Goal: Task Accomplishment & Management: Complete application form

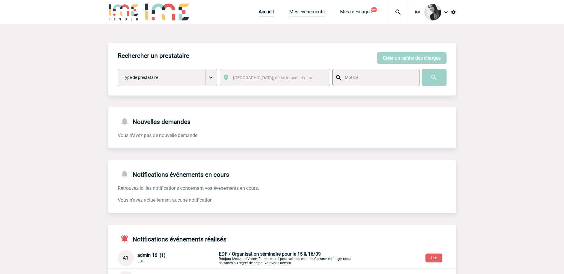
click at [307, 10] on link "Mes événements" at bounding box center [306, 13] width 35 height 8
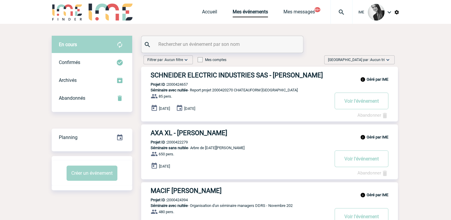
drag, startPoint x: 364, startPoint y: 57, endPoint x: 366, endPoint y: 61, distance: 3.5
click at [365, 58] on span "[GEOGRAPHIC_DATA] par : Aucun tri" at bounding box center [356, 60] width 57 height 6
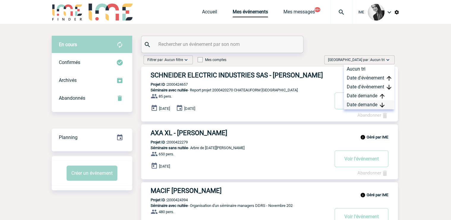
click at [362, 105] on div "Date demande" at bounding box center [369, 104] width 50 height 9
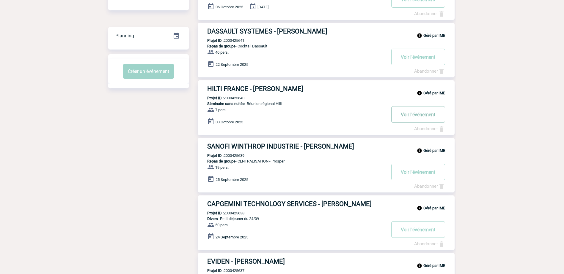
scroll to position [13, 0]
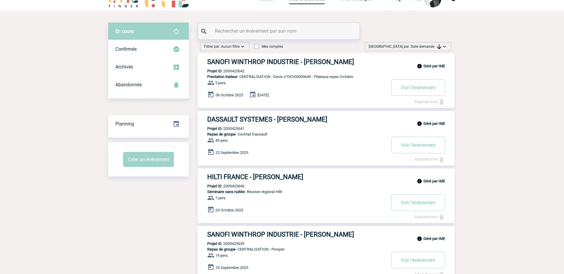
click at [442, 48] on img at bounding box center [444, 47] width 6 height 6
click at [423, 91] on div "Date demande" at bounding box center [425, 91] width 50 height 9
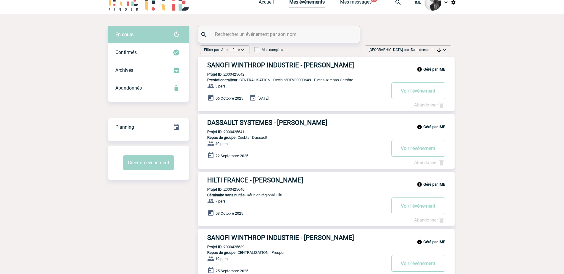
scroll to position [0, 0]
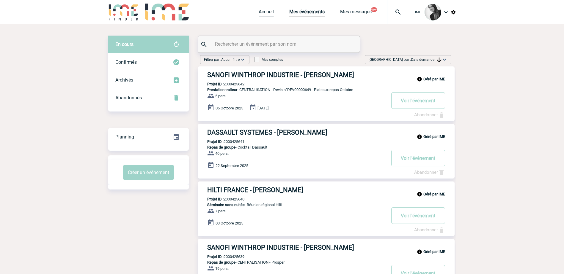
click at [262, 10] on link "Accueil" at bounding box center [265, 13] width 15 height 8
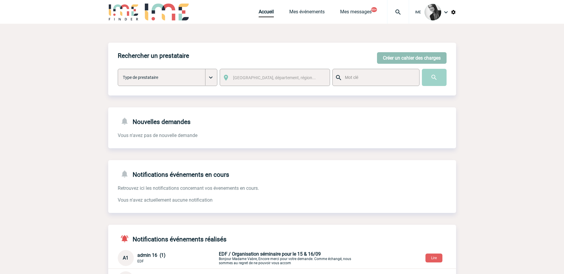
click at [417, 54] on button "Créer un cahier des charges" at bounding box center [412, 58] width 70 height 12
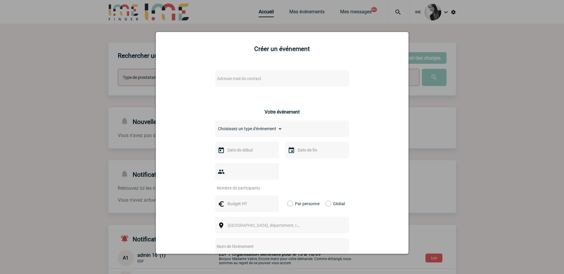
click at [256, 82] on span "Adresse mail du contact" at bounding box center [266, 79] width 104 height 8
click at [216, 89] on input "Lee-Lou.Marron@sanofi.com" at bounding box center [264, 88] width 101 height 9
drag, startPoint x: 217, startPoint y: 90, endPoint x: 211, endPoint y: 91, distance: 6.5
click at [211, 91] on body "IME Accueil Mes événements" at bounding box center [282, 183] width 564 height 366
drag, startPoint x: 232, startPoint y: 88, endPoint x: 238, endPoint y: 100, distance: 13.4
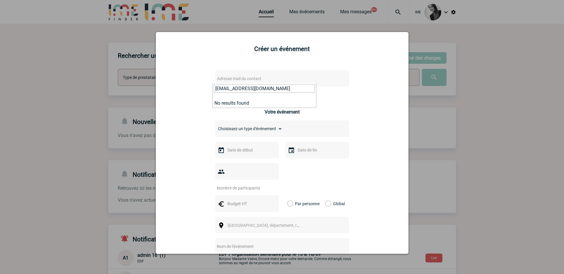
click at [234, 90] on input "lee-Lou.Marron@sanofi.com" at bounding box center [264, 88] width 101 height 9
click at [235, 90] on input "lee-Lou.Marron@sanofi.com" at bounding box center [264, 88] width 101 height 9
click at [236, 87] on input "lee-Lou.Mmarron@sanofi.com" at bounding box center [264, 88] width 101 height 9
click at [225, 90] on input "lee-Lou.marron@sanofi.com" at bounding box center [264, 88] width 101 height 9
type input "lee-lou.marron@sanofi.com"
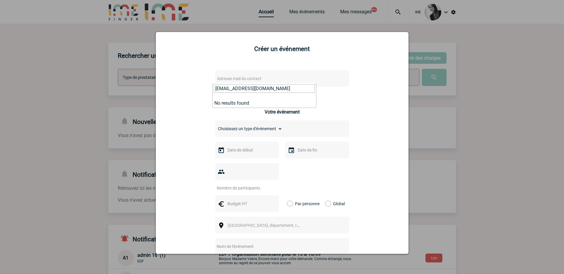
drag, startPoint x: 279, startPoint y: 89, endPoint x: 113, endPoint y: 78, distance: 166.4
click at [113, 78] on body "IME Accueil Mes événements" at bounding box center [282, 183] width 564 height 366
click at [59, 34] on div at bounding box center [282, 137] width 564 height 274
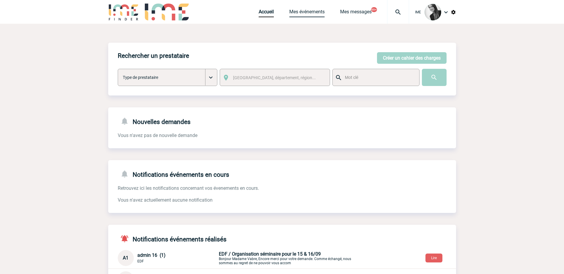
click at [314, 16] on link "Mes événements" at bounding box center [306, 13] width 35 height 8
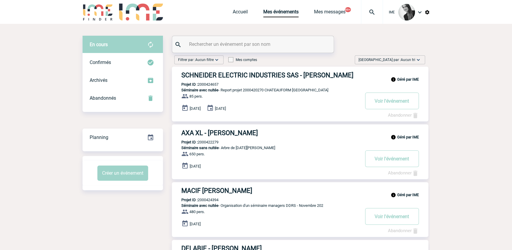
click at [396, 61] on span "[GEOGRAPHIC_DATA] par : Aucun tri" at bounding box center [387, 60] width 57 height 6
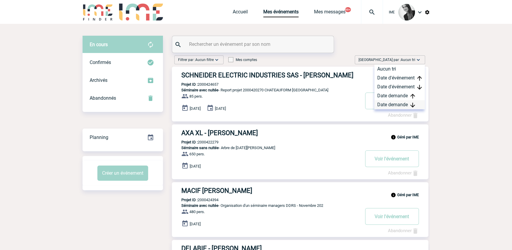
click at [394, 105] on div "Date demande" at bounding box center [400, 104] width 50 height 9
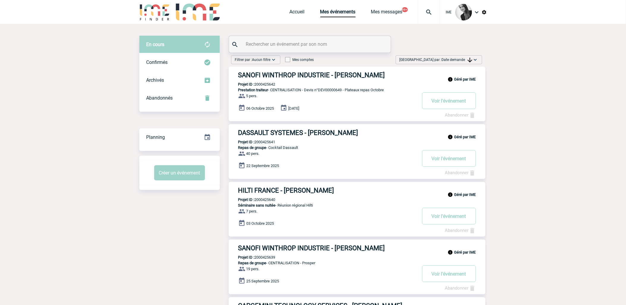
click at [454, 60] on span "Date demande" at bounding box center [457, 60] width 31 height 4
click at [454, 106] on div "Date demande" at bounding box center [456, 104] width 50 height 9
drag, startPoint x: 457, startPoint y: 59, endPoint x: 458, endPoint y: 63, distance: 3.9
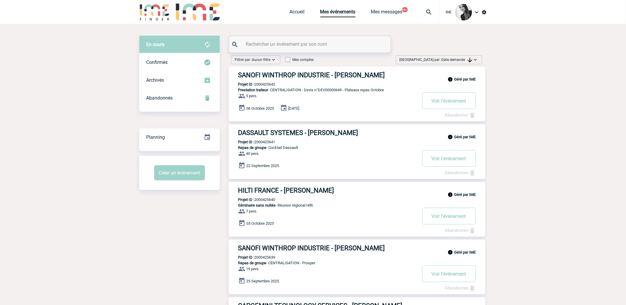
click at [454, 59] on span "Date demande" at bounding box center [457, 60] width 31 height 4
drag, startPoint x: 458, startPoint y: 63, endPoint x: 441, endPoint y: 109, distance: 48.8
click at [453, 105] on div "Date demande" at bounding box center [456, 104] width 50 height 9
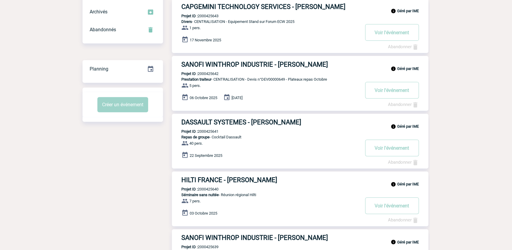
scroll to position [27, 0]
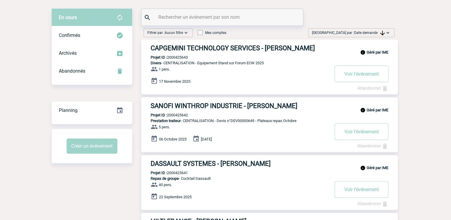
click at [361, 31] on span "Date demande" at bounding box center [369, 33] width 31 height 4
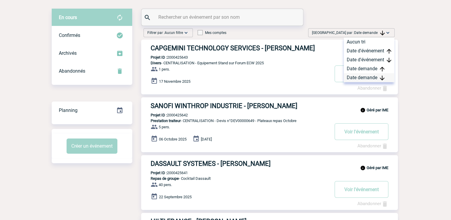
click at [360, 77] on div "Date demande" at bounding box center [369, 77] width 50 height 9
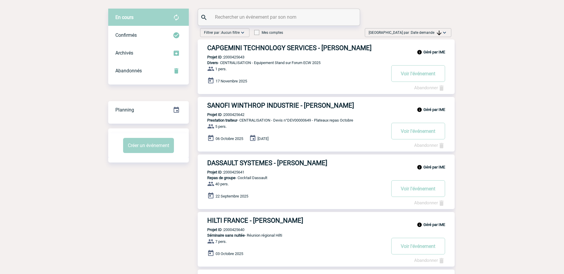
drag, startPoint x: 540, startPoint y: 101, endPoint x: 528, endPoint y: 101, distance: 11.9
